Goal: Information Seeking & Learning: Learn about a topic

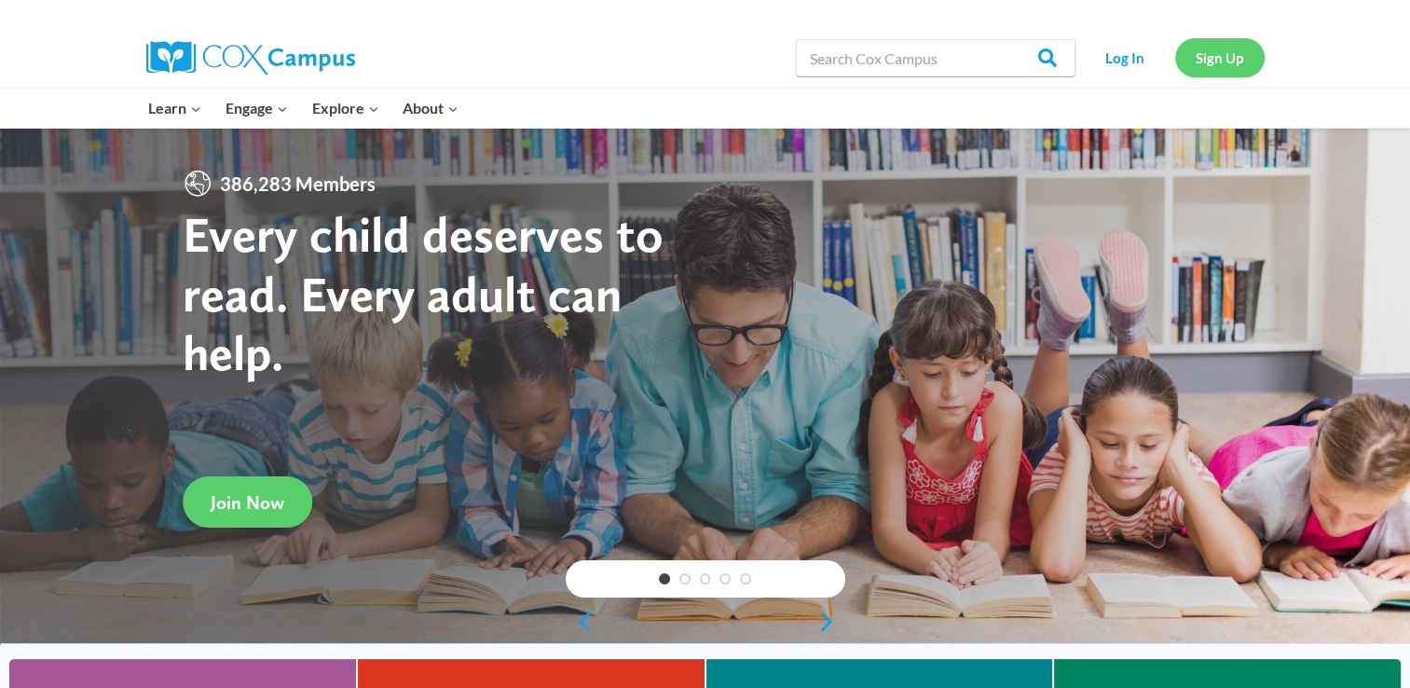
click at [1223, 65] on link "Sign Up" at bounding box center [1219, 57] width 89 height 38
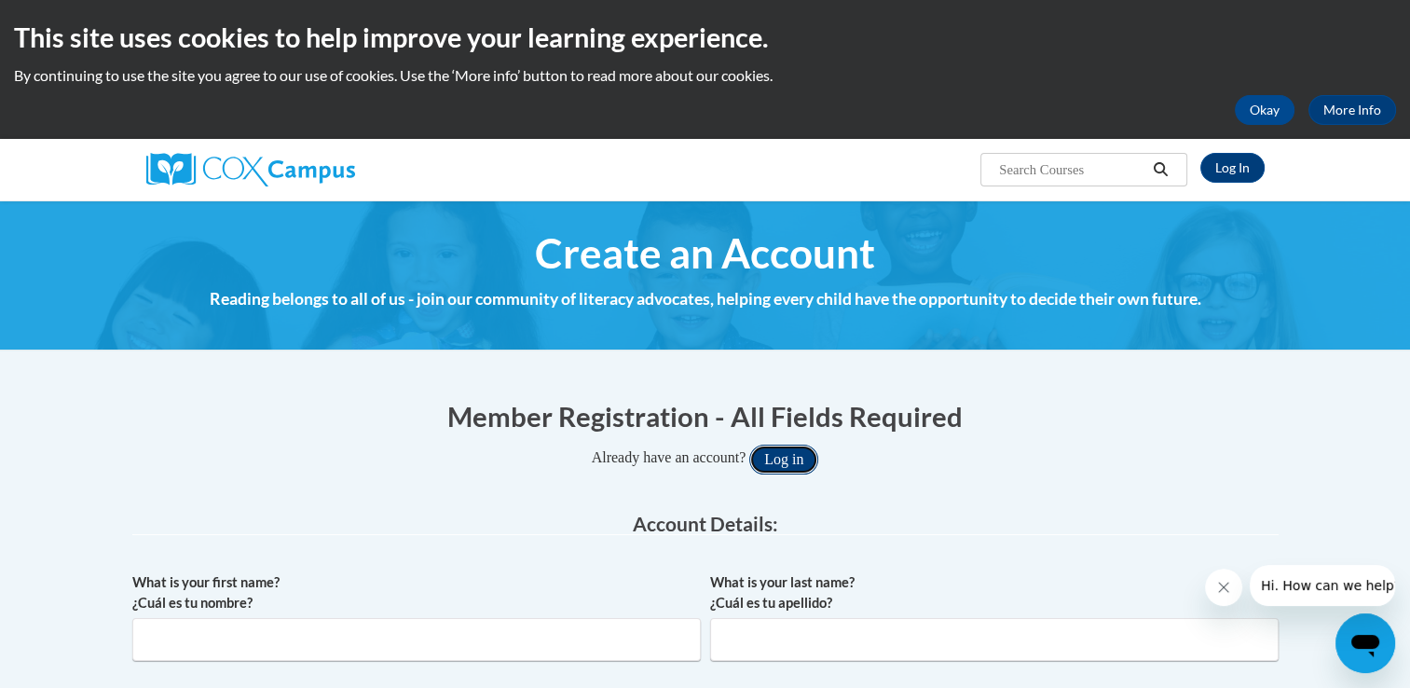
click at [806, 453] on button "Log in" at bounding box center [783, 460] width 69 height 30
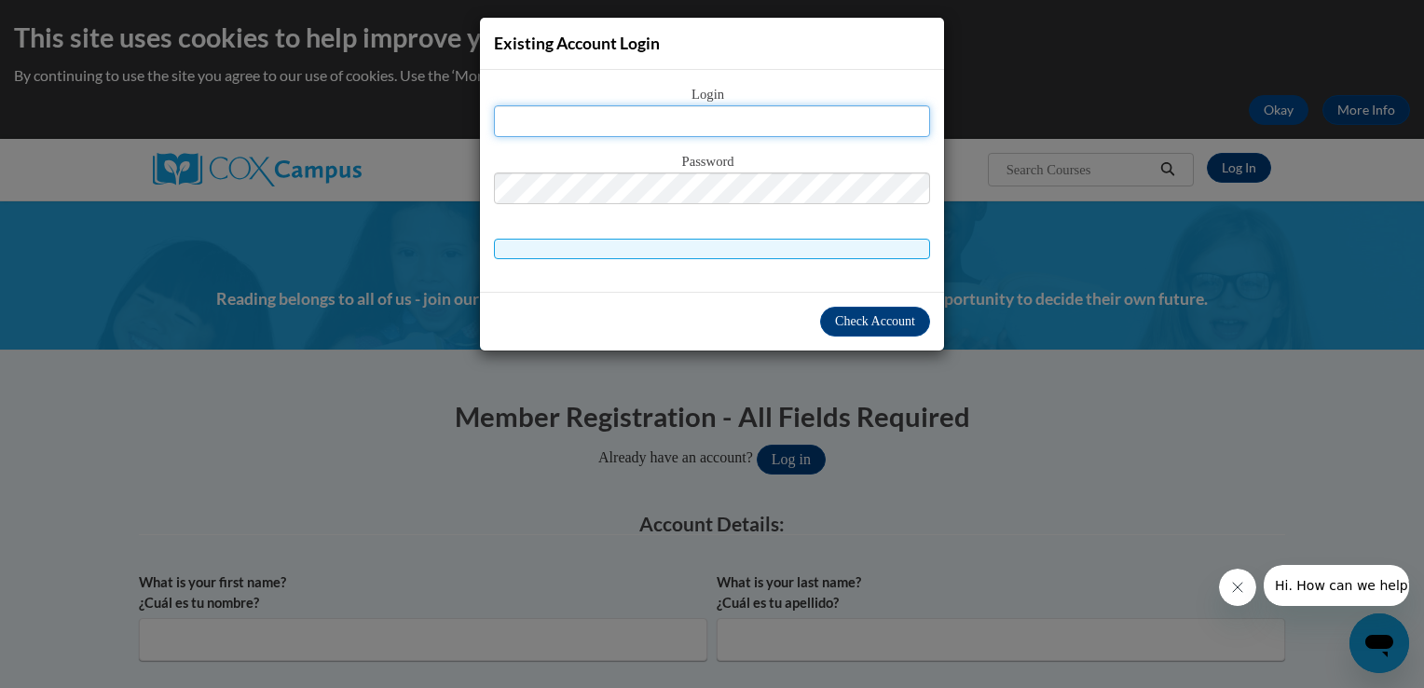
click at [733, 106] on input "text" at bounding box center [712, 121] width 436 height 32
type input "mschommer05@outlook.com"
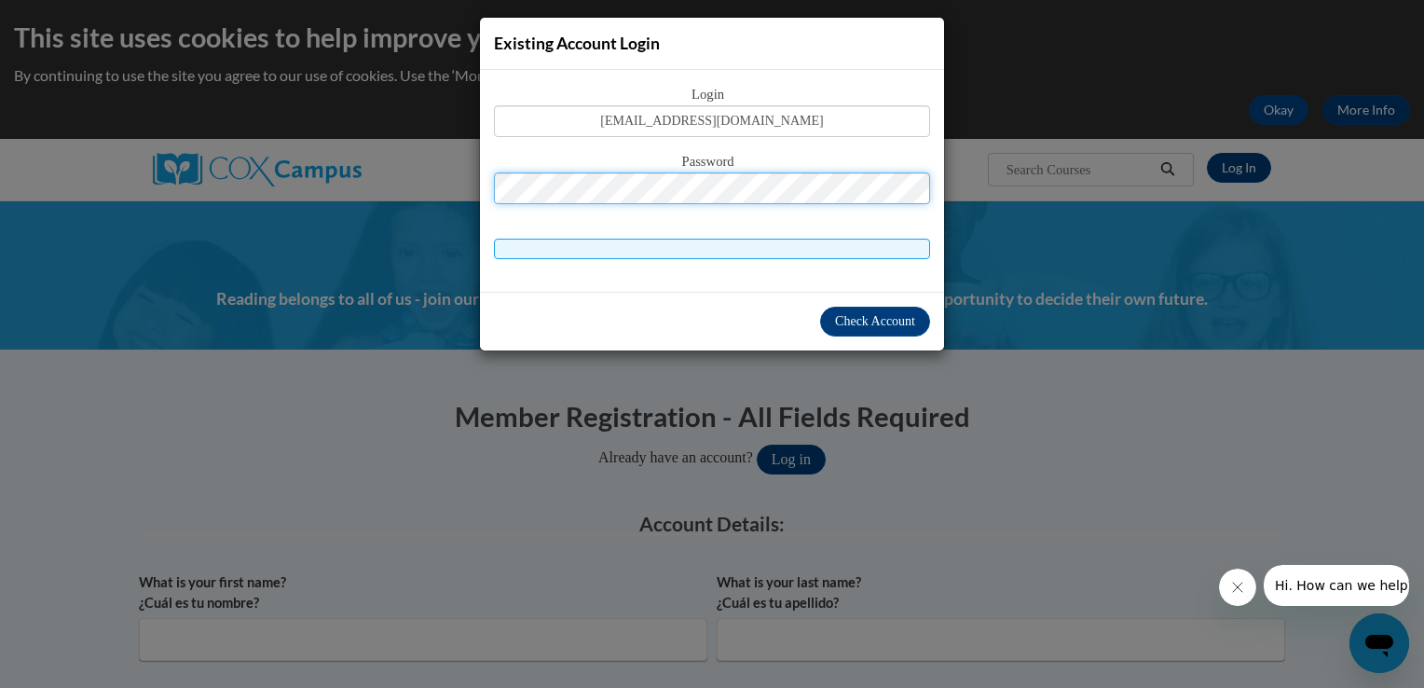
click at [757, 445] on button "Log in" at bounding box center [791, 460] width 69 height 30
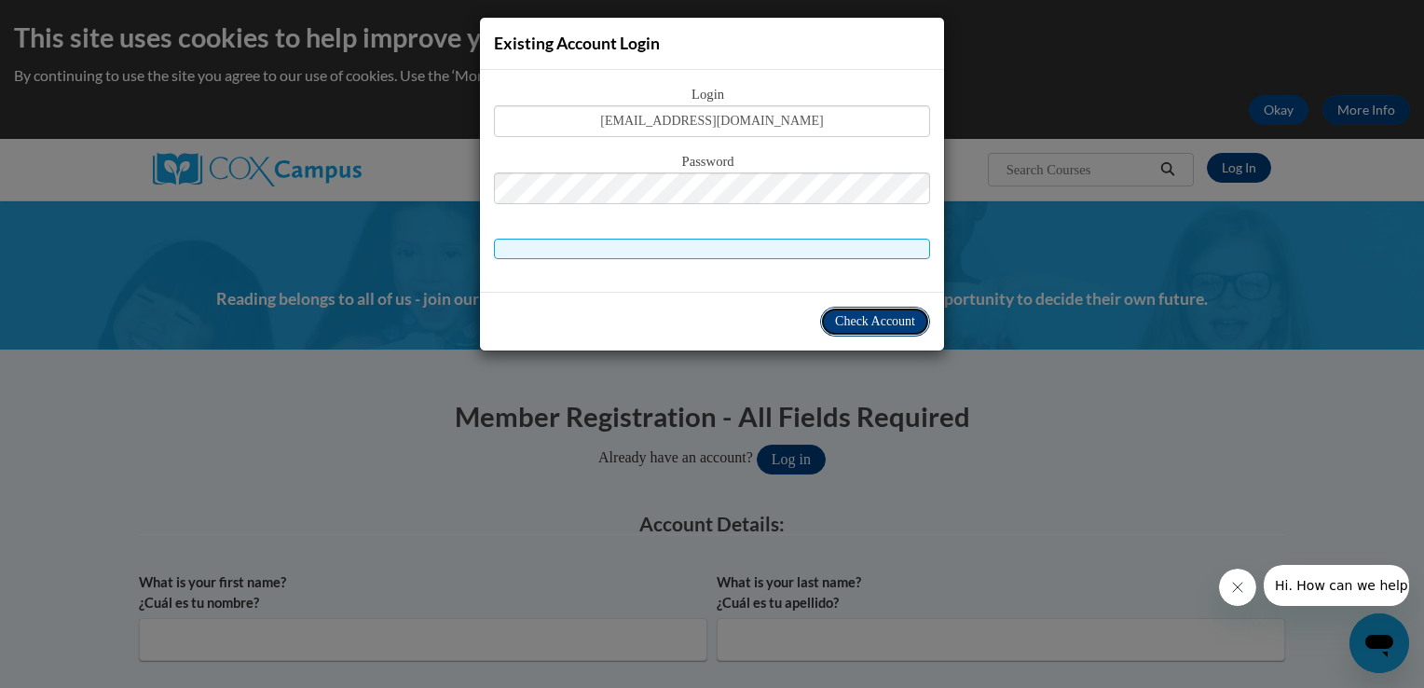
click at [879, 321] on span "Check Account" at bounding box center [875, 321] width 80 height 14
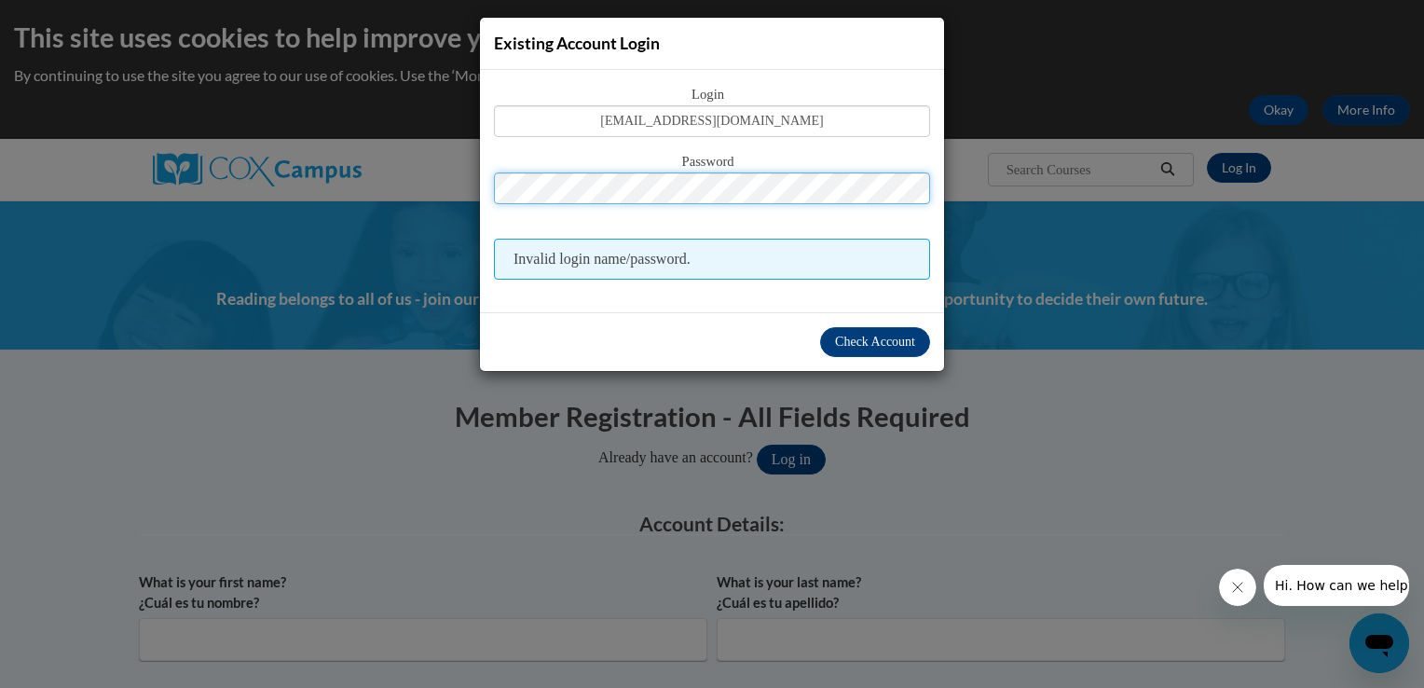
click at [150, 200] on div "Existing Account Login Login mschommer05@outlook.com Password Invalid login nam…" at bounding box center [712, 344] width 1424 height 688
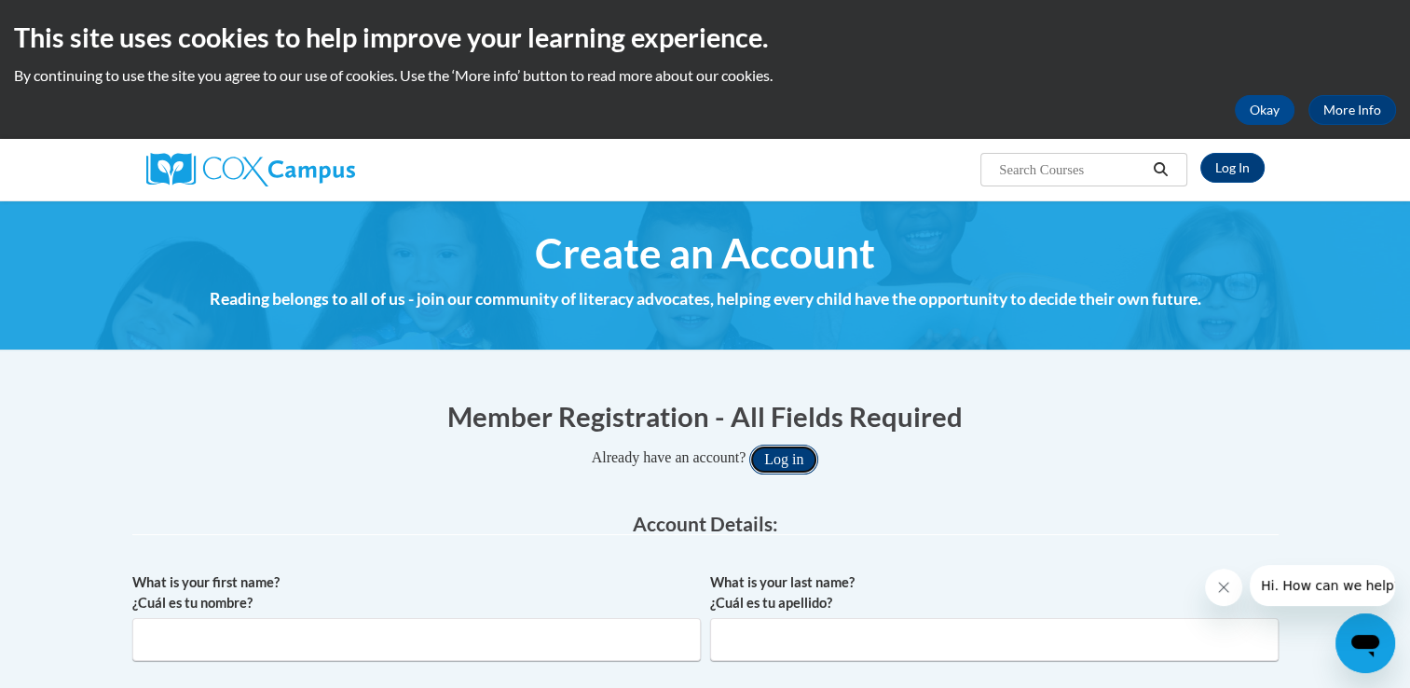
click at [773, 465] on button "Log in" at bounding box center [783, 460] width 69 height 30
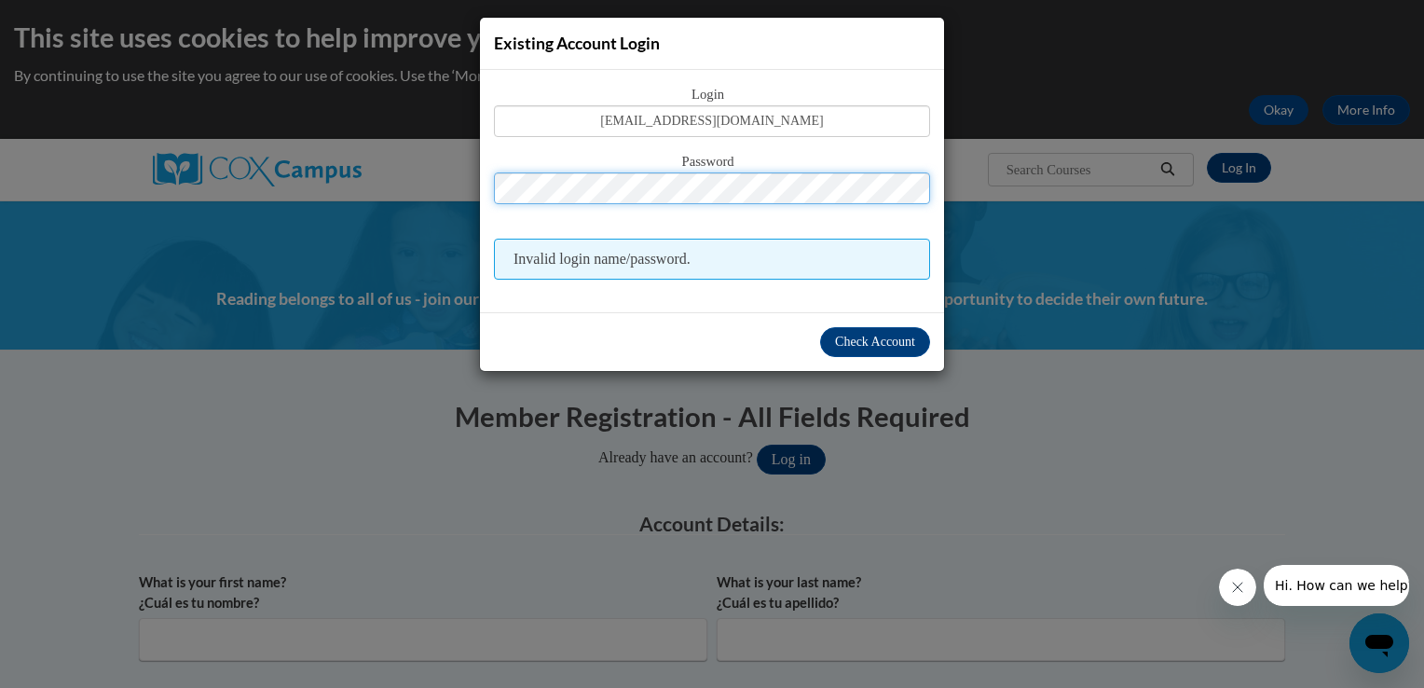
click at [370, 225] on div "Existing Account Login Login mschommer05@outlook.com Password Invalid login nam…" at bounding box center [712, 344] width 1424 height 688
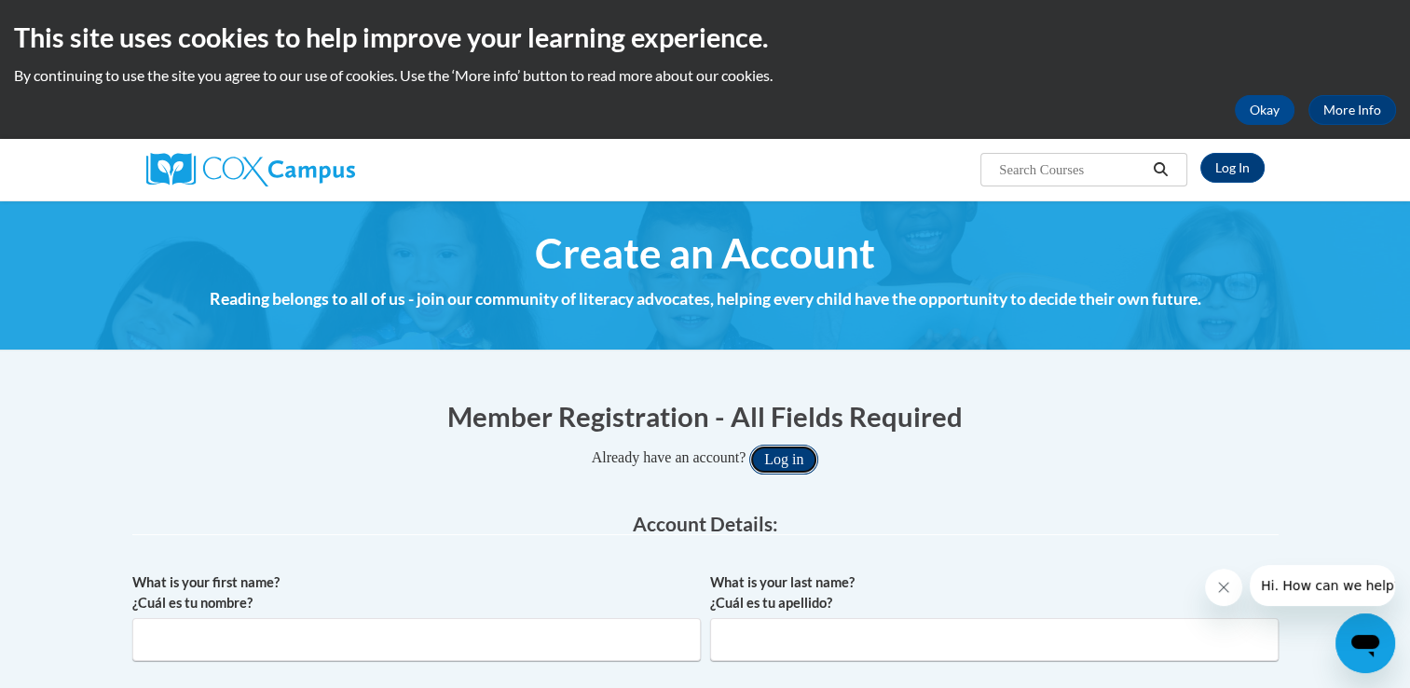
click at [794, 465] on button "Log in" at bounding box center [783, 460] width 69 height 30
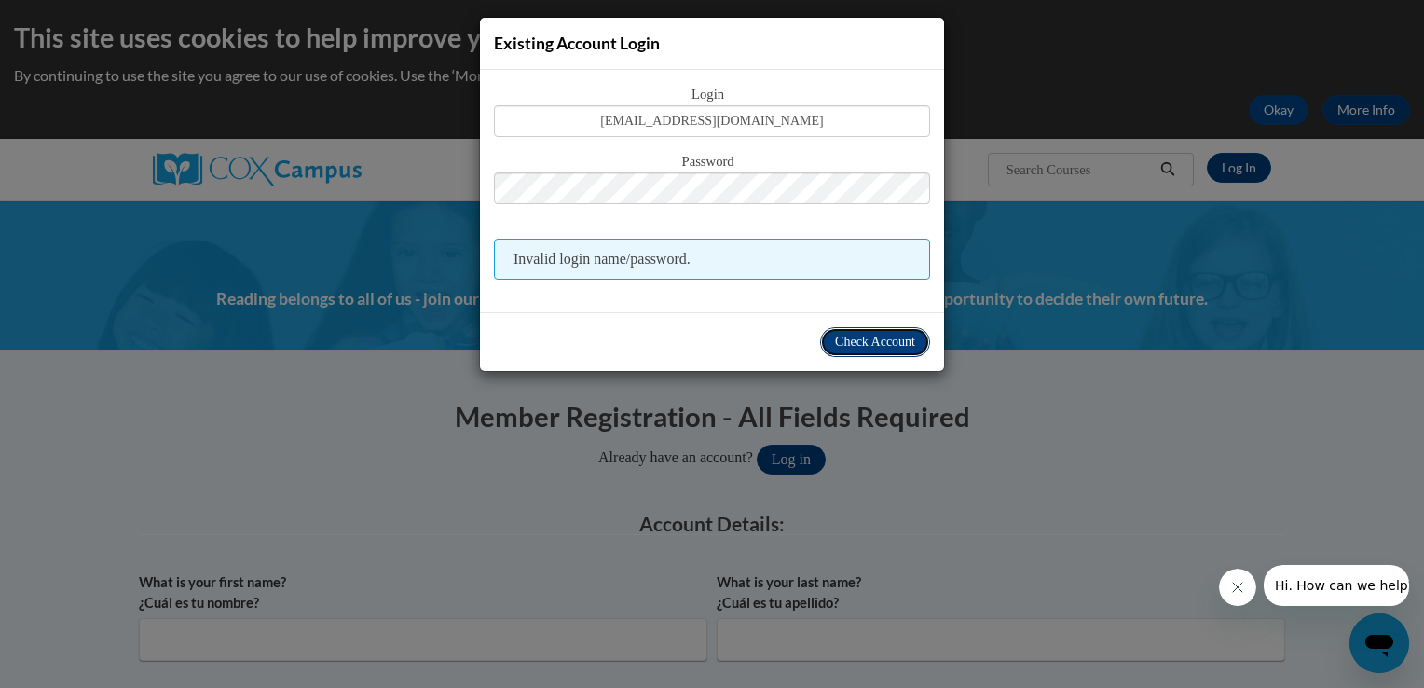
click at [835, 335] on span "Check Account" at bounding box center [875, 342] width 80 height 14
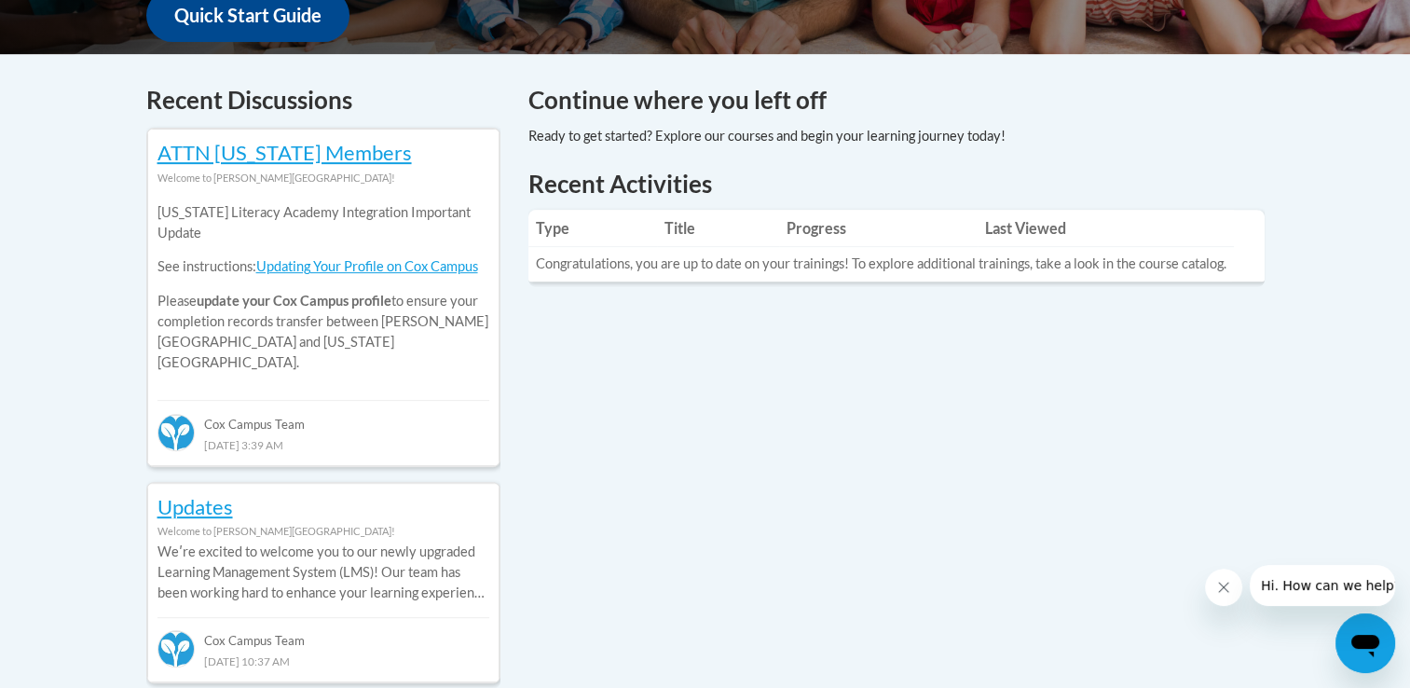
scroll to position [746, 0]
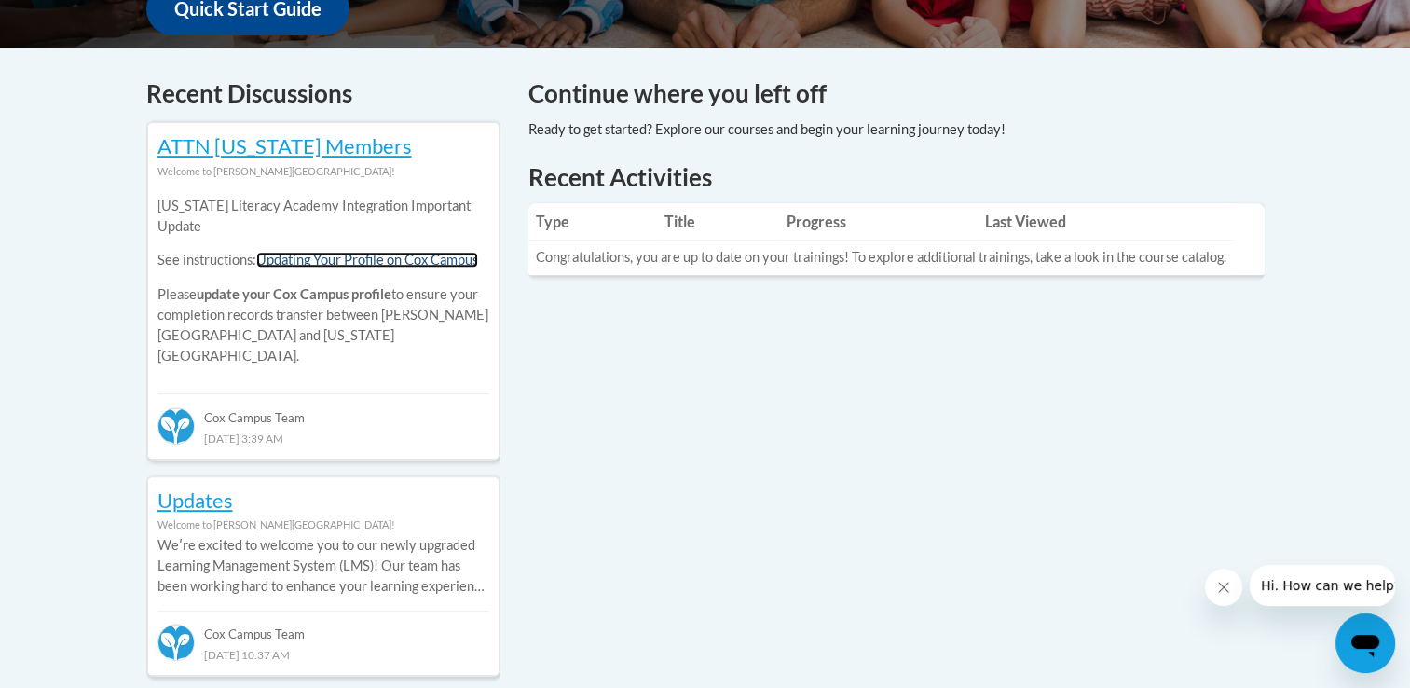
click at [449, 255] on link "Updating Your Profile on Cox Campus" at bounding box center [367, 260] width 222 height 16
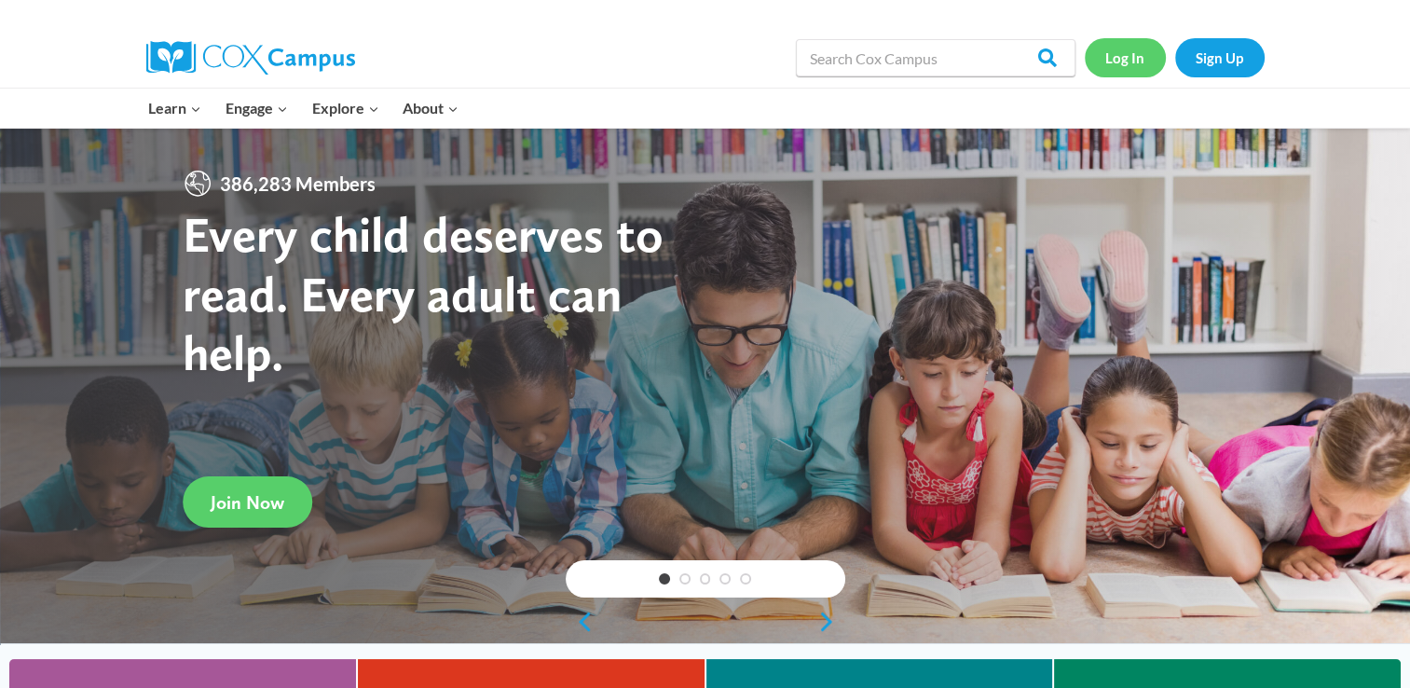
click at [1146, 58] on link "Log In" at bounding box center [1125, 57] width 81 height 38
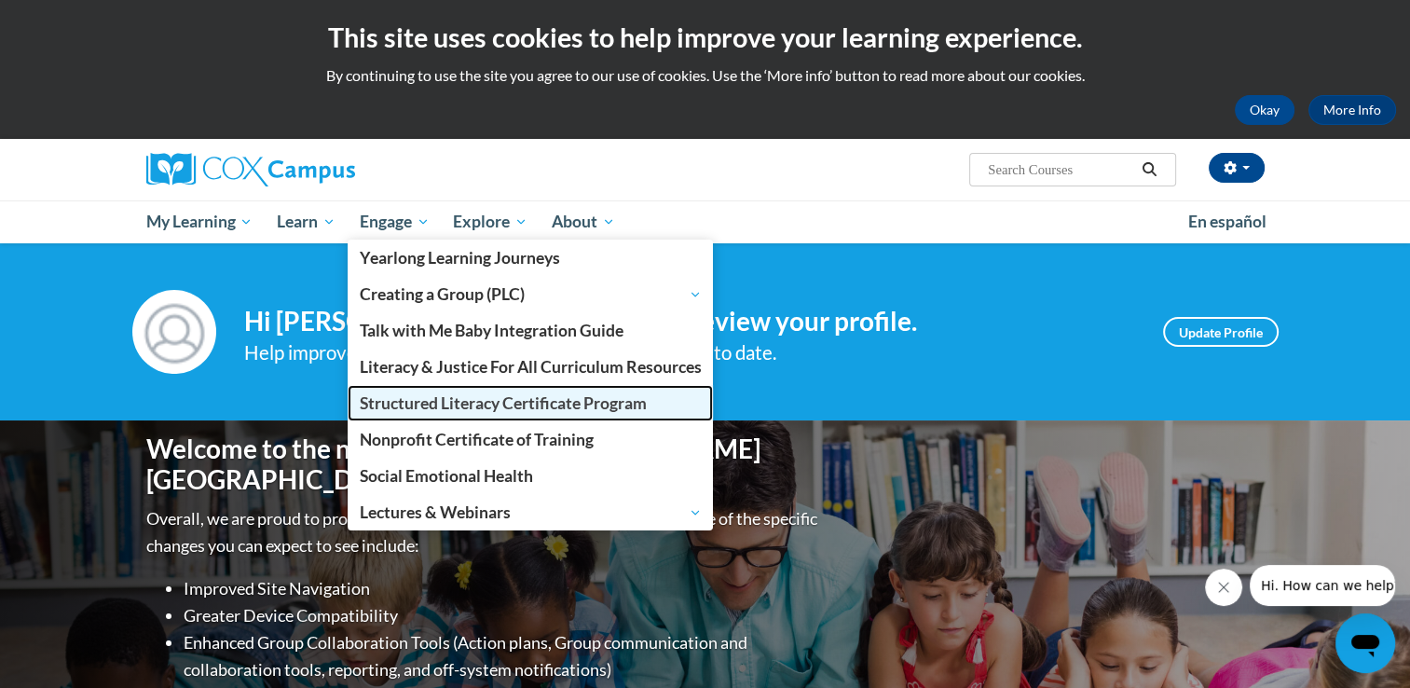
click at [419, 404] on span "Structured Literacy Certificate Program" at bounding box center [503, 403] width 287 height 20
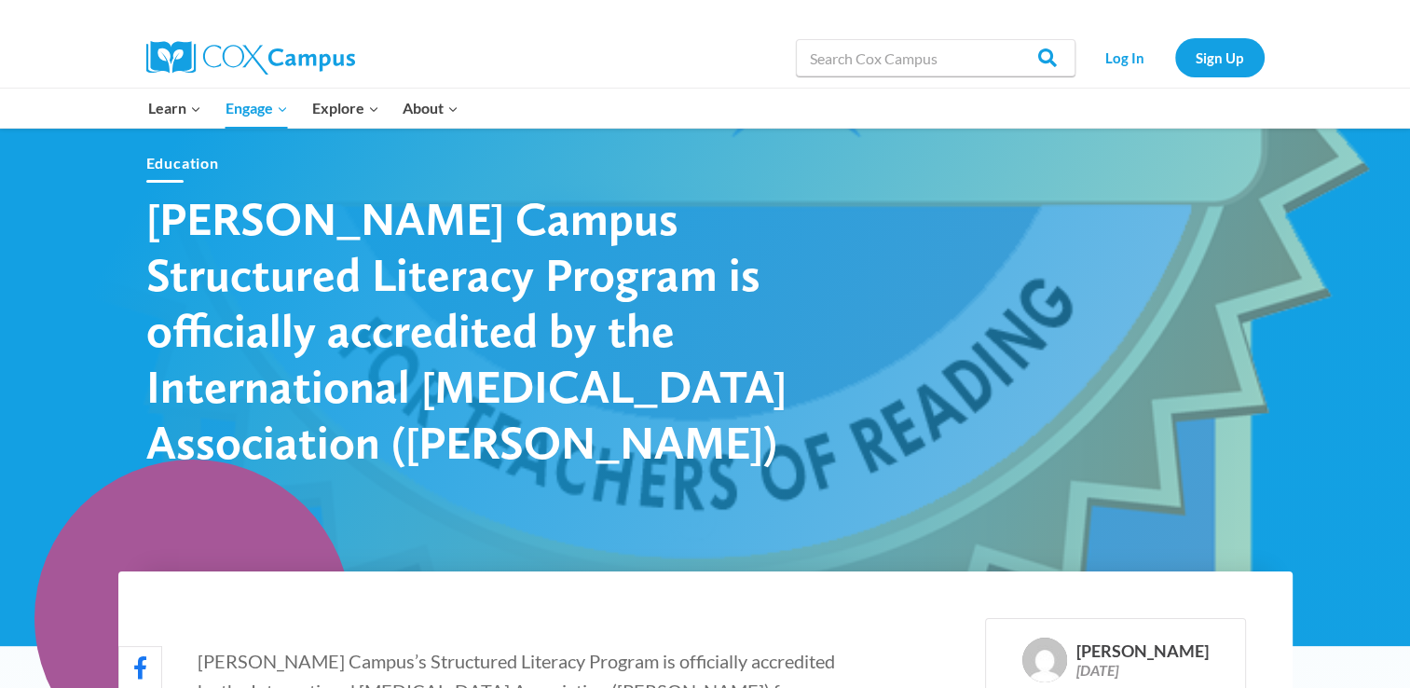
scroll to position [26, 0]
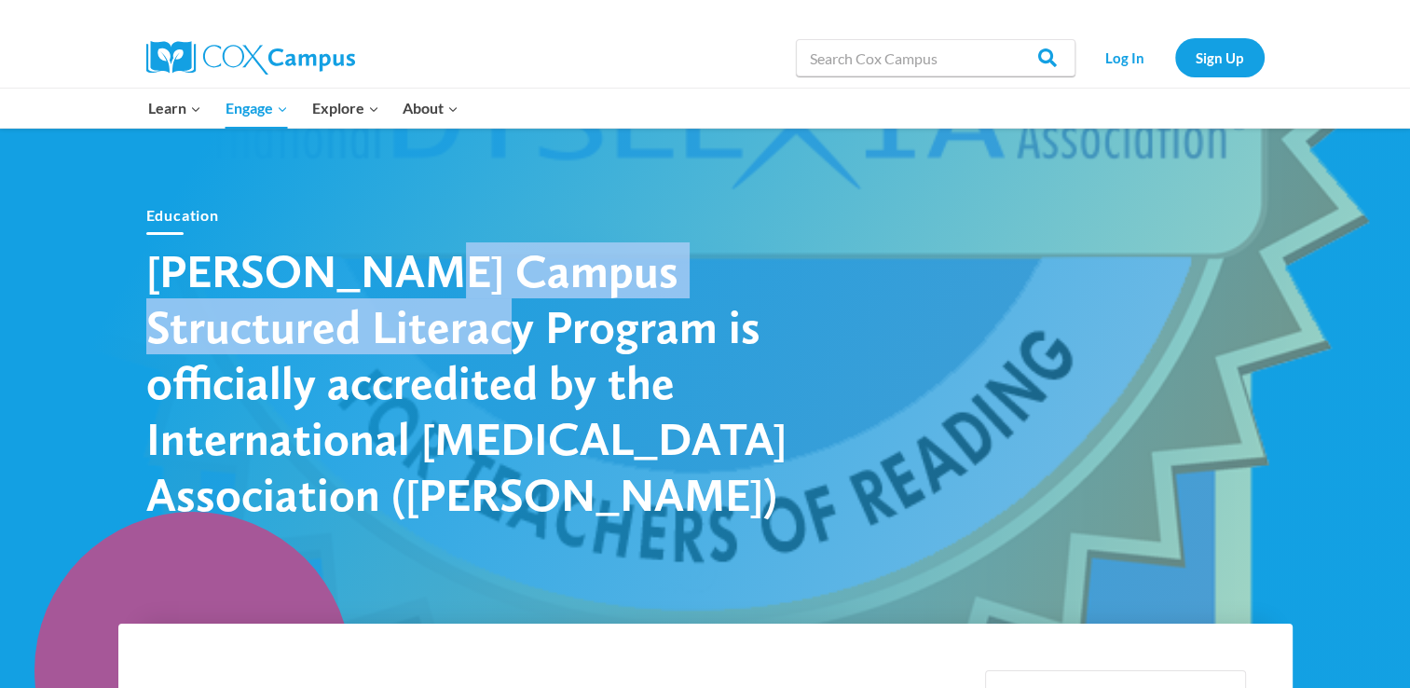
drag, startPoint x: 405, startPoint y: 294, endPoint x: 323, endPoint y: 370, distance: 111.5
click at [323, 370] on h1 "Cox Campus Structured Literacy Program is officially accredited by the Internat…" at bounding box center [472, 382] width 652 height 280
copy h1 "Structured Literacy Program"
click at [1105, 44] on link "Log In" at bounding box center [1125, 57] width 81 height 38
